Goal: Task Accomplishment & Management: Manage account settings

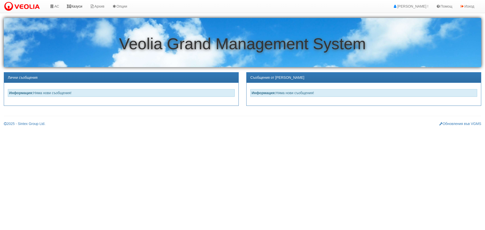
click at [78, 6] on link "Казуси" at bounding box center [74, 6] width 23 height 13
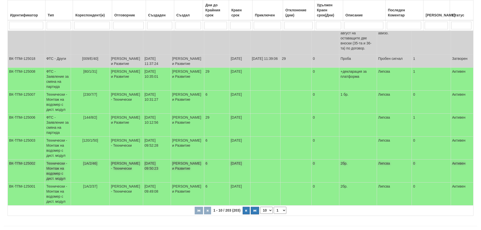
scroll to position [147, 0]
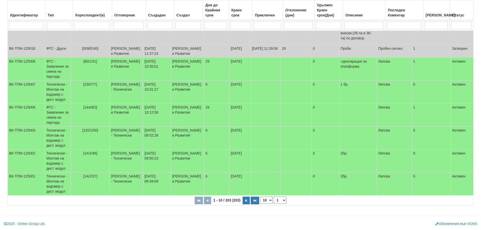
click at [278, 202] on select "1 2 3 4 5 6 10 15 20 21" at bounding box center [280, 200] width 13 height 7
click at [274, 197] on select "1 2 3 4 5 6 10 15 20 21" at bounding box center [280, 200] width 13 height 7
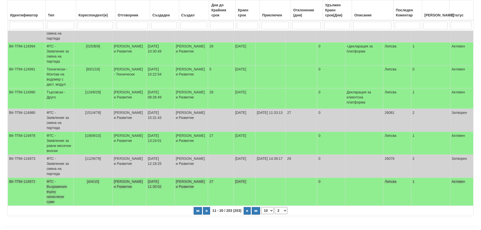
scroll to position [142, 0]
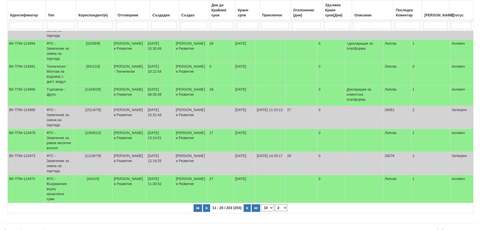
click at [279, 204] on select "1 2 3 4 5 6 7 10 15 20 21" at bounding box center [281, 207] width 13 height 7
click at [275, 204] on select "1 2 3 4 5 6 7 10 15 20 21" at bounding box center [281, 207] width 13 height 7
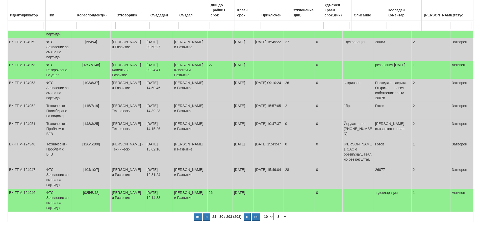
scroll to position [119, 0]
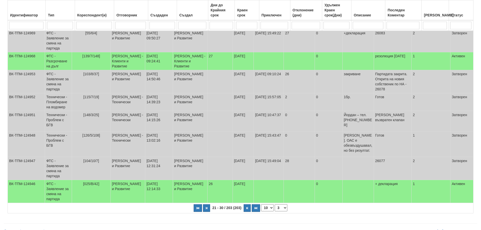
click at [284, 204] on select "1 2 3 4 5 6 7 8 10 15 20 21" at bounding box center [281, 207] width 13 height 7
click at [275, 211] on select "1 2 3 4 5 6 7 8 10 15 20 21" at bounding box center [281, 207] width 13 height 7
select select "4"
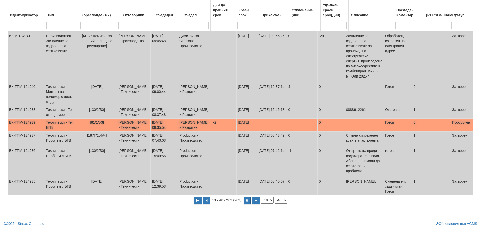
click at [53, 132] on td "Технически - Теч БГВ" at bounding box center [61, 125] width 32 height 13
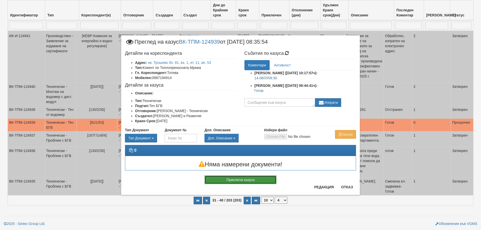
click at [239, 179] on button "Приключи казуса" at bounding box center [240, 179] width 72 height 9
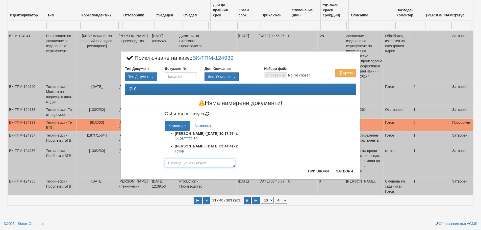
click at [207, 163] on textarea at bounding box center [200, 163] width 71 height 9
click at [190, 163] on textarea at bounding box center [200, 163] width 71 height 9
type textarea "готов"
click at [320, 168] on button "Приключи" at bounding box center [318, 171] width 27 height 8
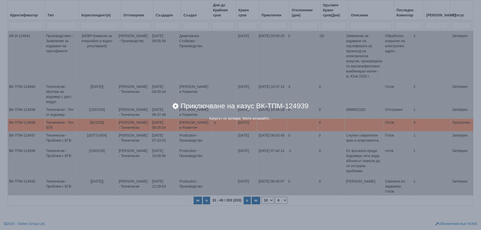
scroll to position [142, 0]
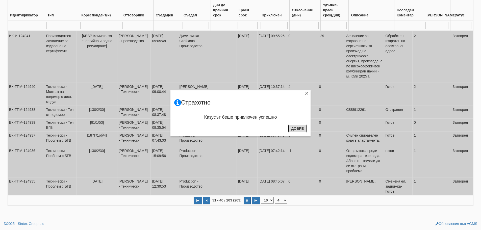
click at [301, 129] on button "Добре" at bounding box center [297, 128] width 19 height 8
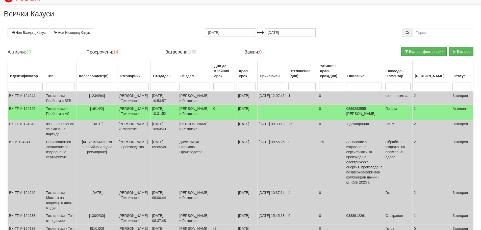
scroll to position [0, 0]
